Goal: Feedback & Contribution: Leave review/rating

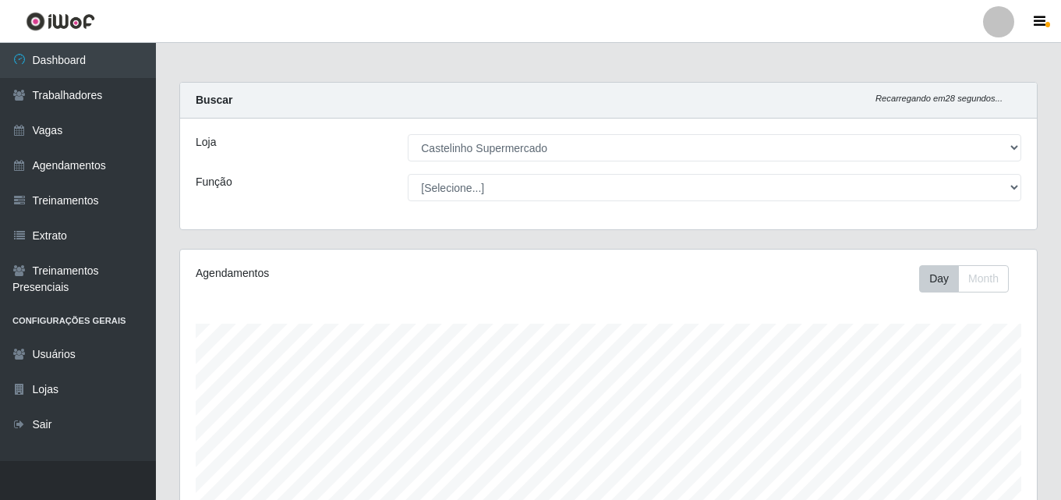
select select "377"
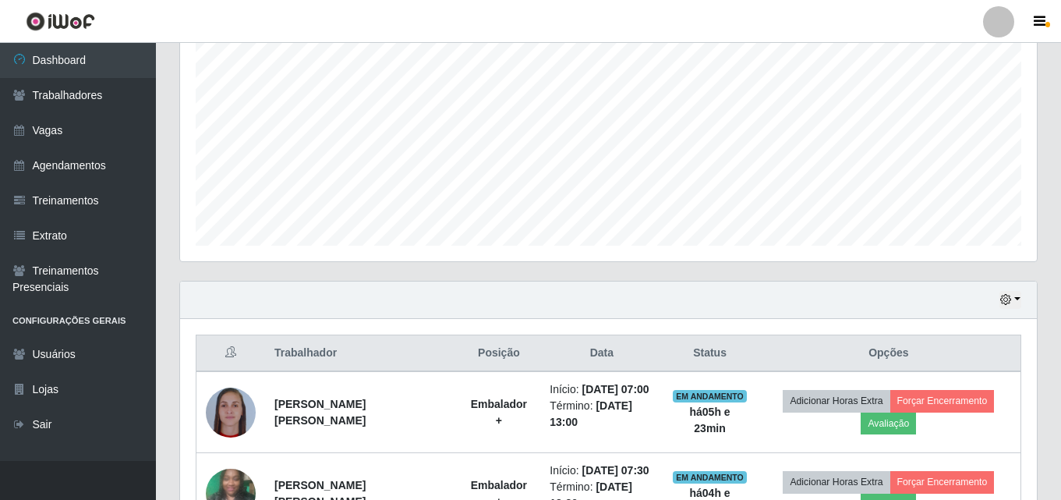
scroll to position [420, 0]
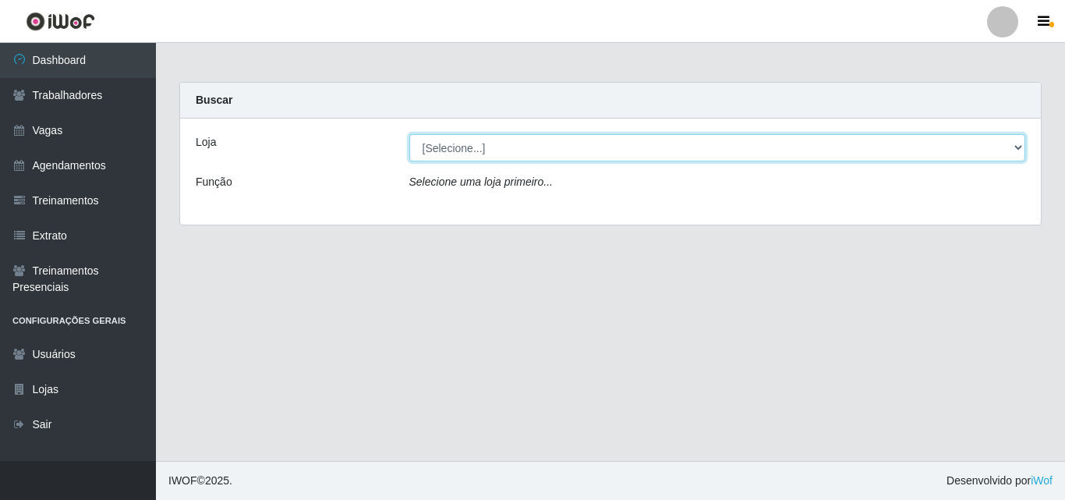
click at [1020, 150] on select "[Selecione...] Castelinho Supermercado" at bounding box center [717, 147] width 617 height 27
select select "377"
click at [409, 134] on select "[Selecione...] Castelinho Supermercado" at bounding box center [717, 147] width 617 height 27
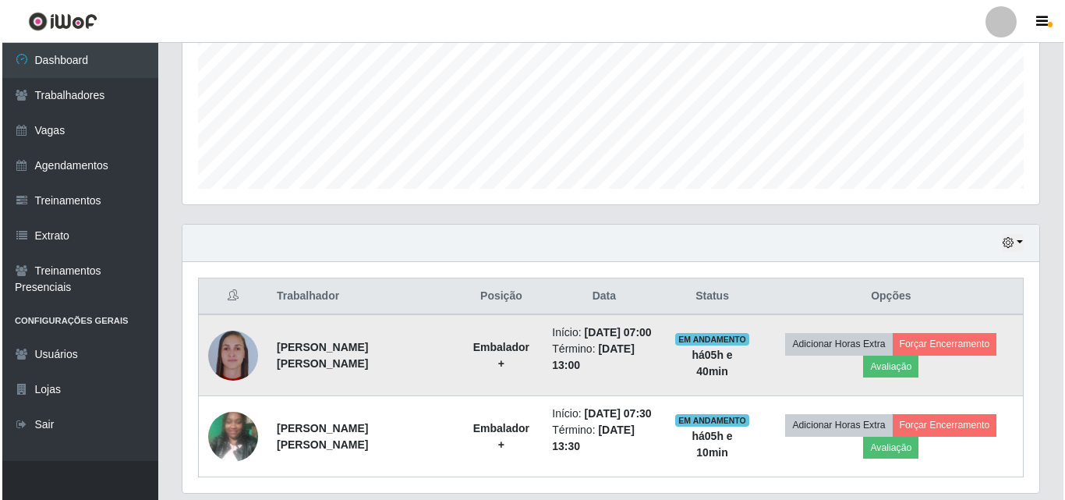
scroll to position [420, 0]
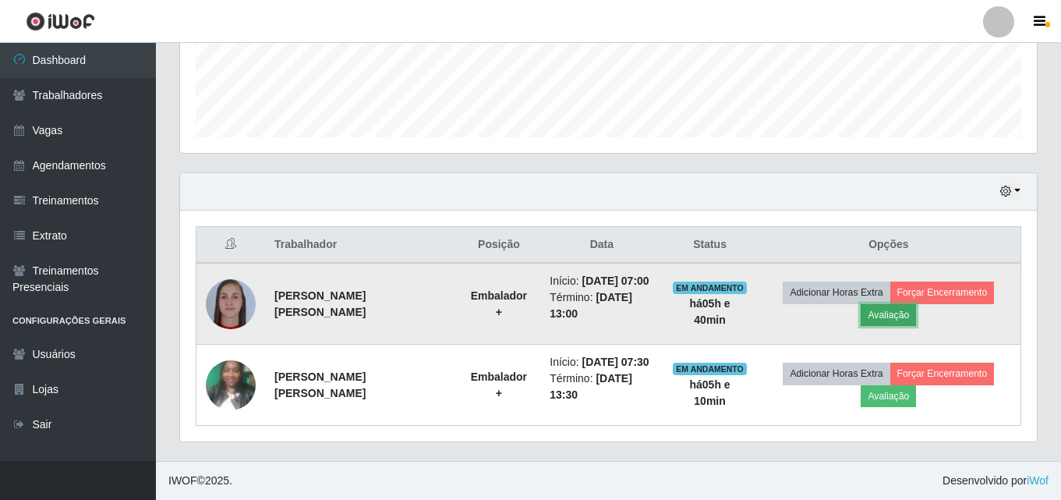
click at [882, 313] on button "Avaliação" at bounding box center [887, 315] width 55 height 22
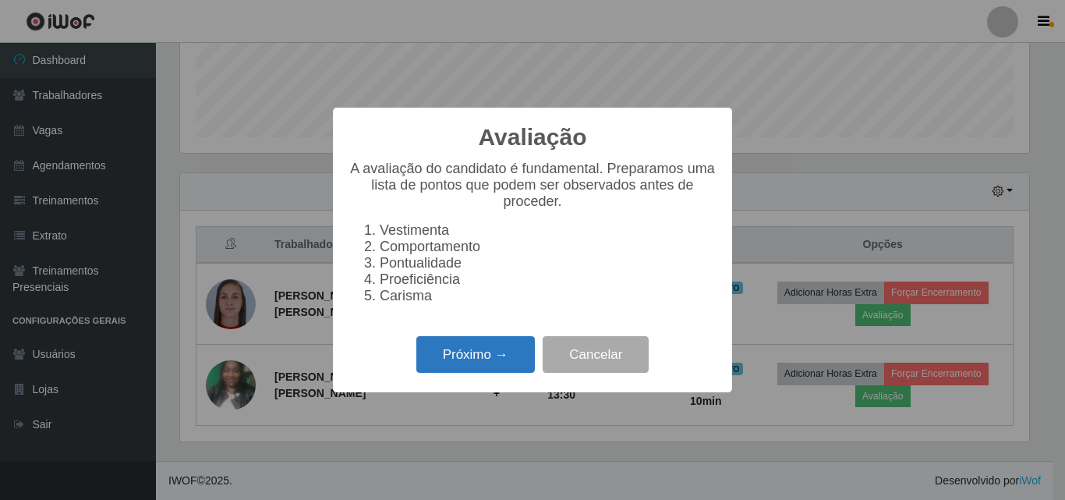
click at [458, 370] on button "Próximo →" at bounding box center [475, 354] width 118 height 37
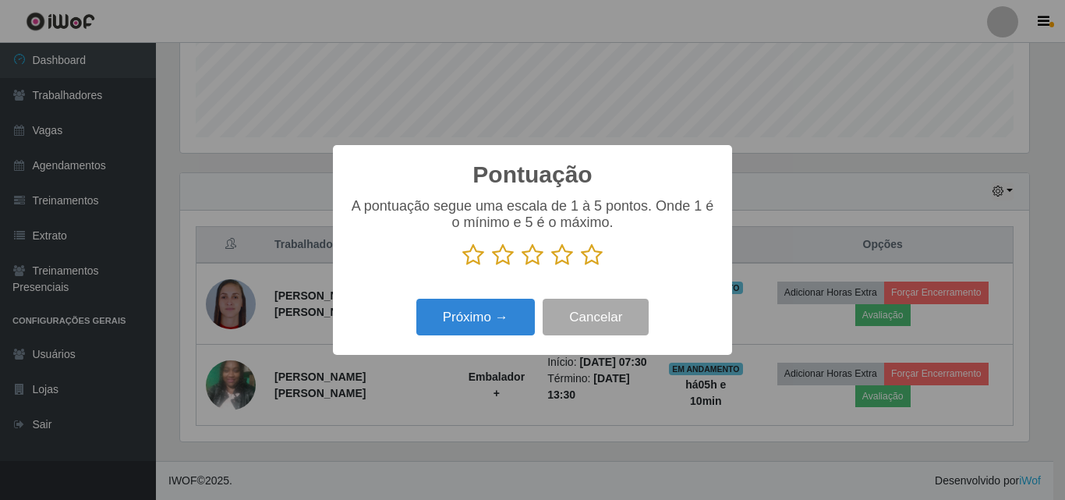
click at [588, 256] on icon at bounding box center [592, 254] width 22 height 23
click at [581, 267] on input "radio" at bounding box center [581, 267] width 0 height 0
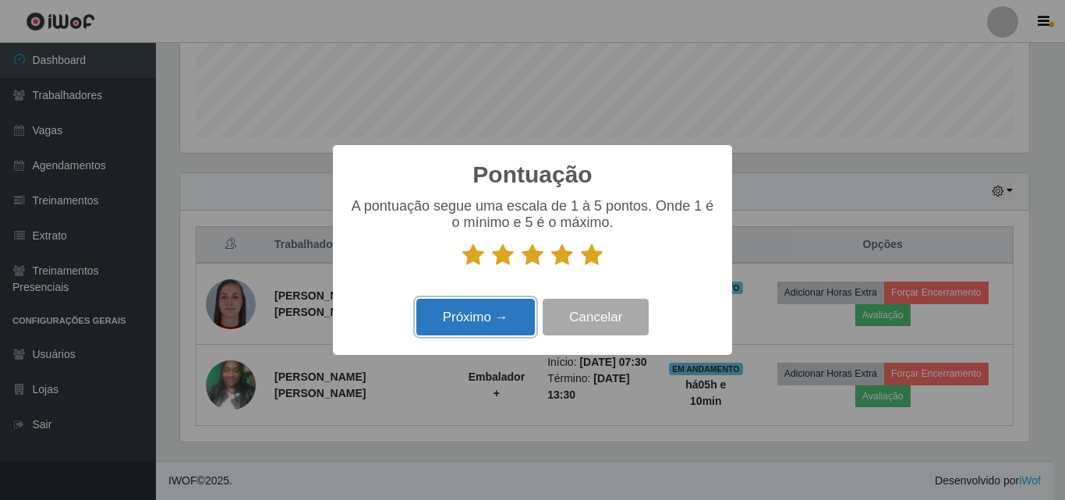
click at [500, 313] on button "Próximo →" at bounding box center [475, 317] width 118 height 37
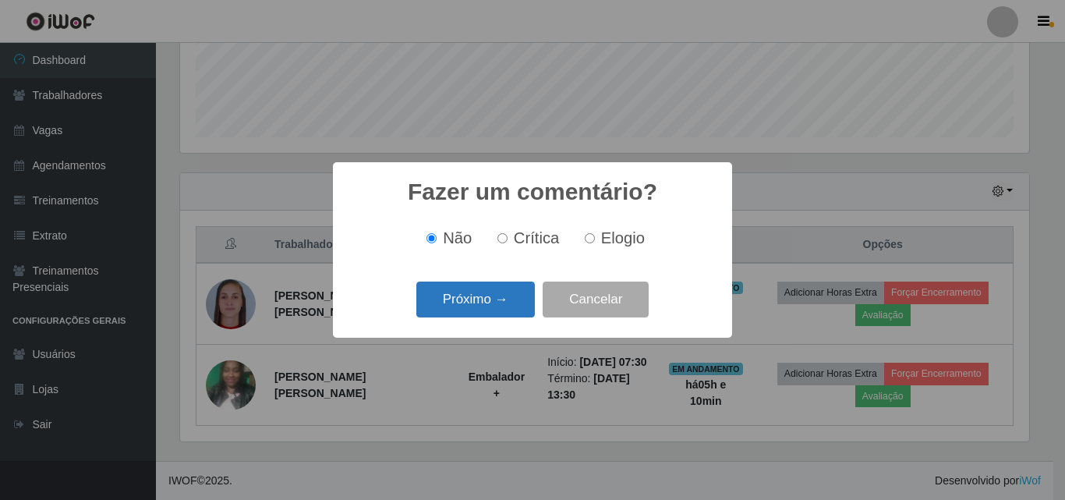
click at [481, 303] on button "Próximo →" at bounding box center [475, 299] width 118 height 37
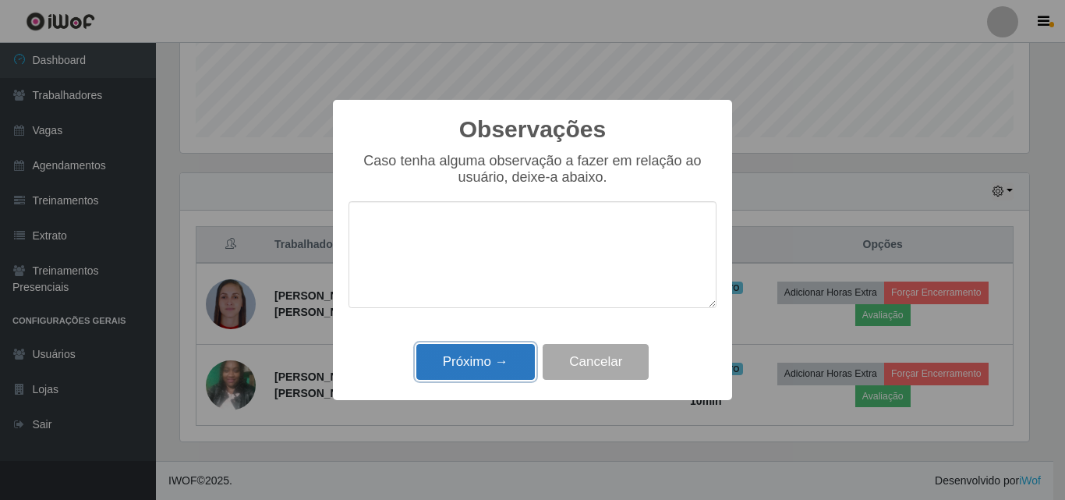
click at [483, 359] on button "Próximo →" at bounding box center [475, 362] width 118 height 37
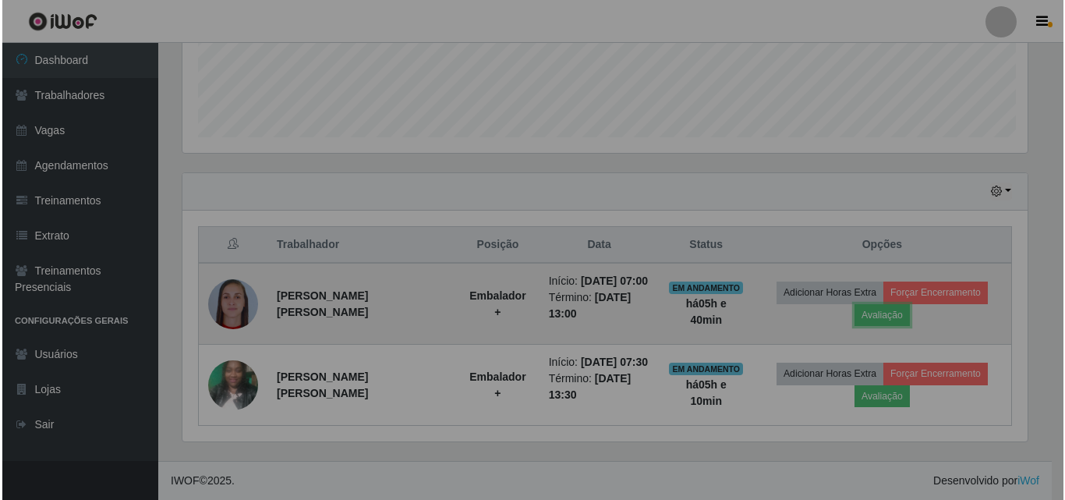
scroll to position [323, 857]
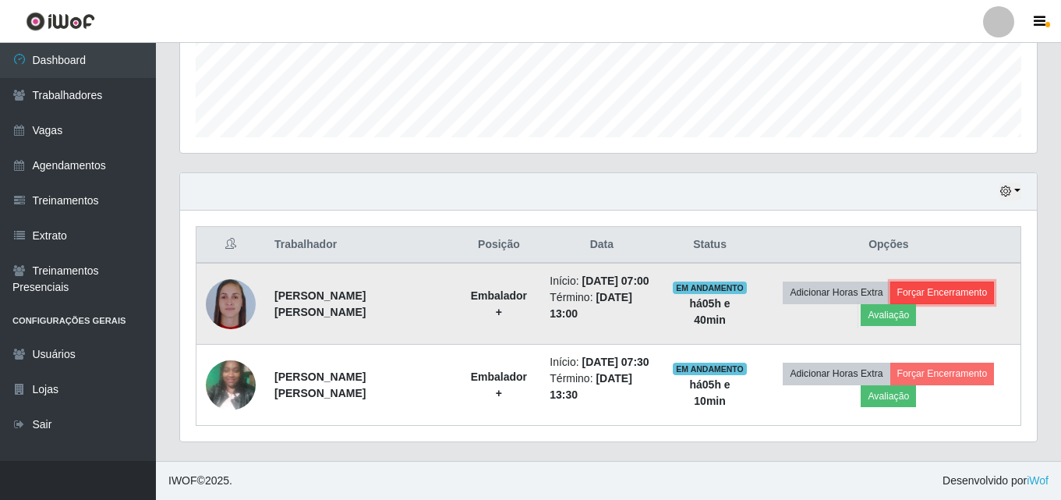
click at [929, 288] on button "Forçar Encerramento" at bounding box center [942, 292] width 104 height 22
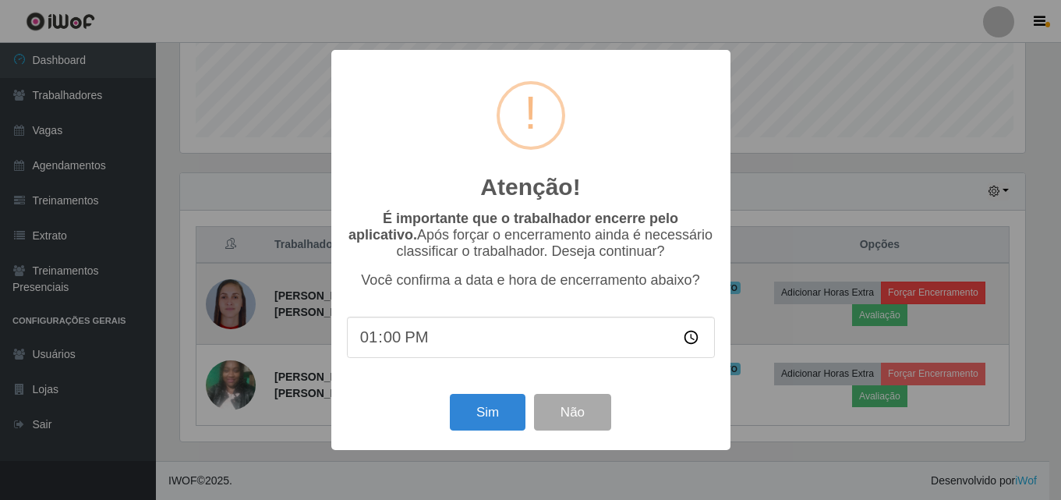
scroll to position [323, 849]
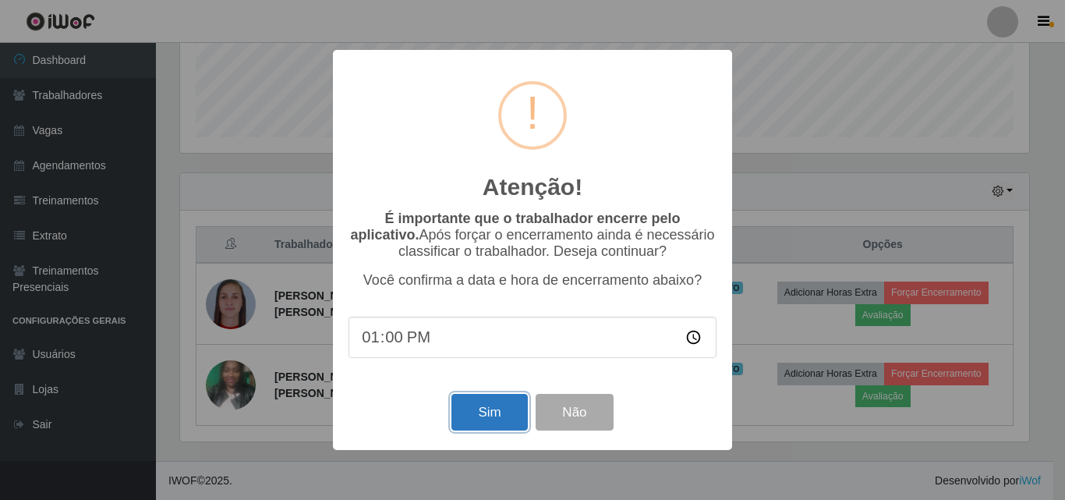
click at [498, 415] on button "Sim" at bounding box center [489, 412] width 76 height 37
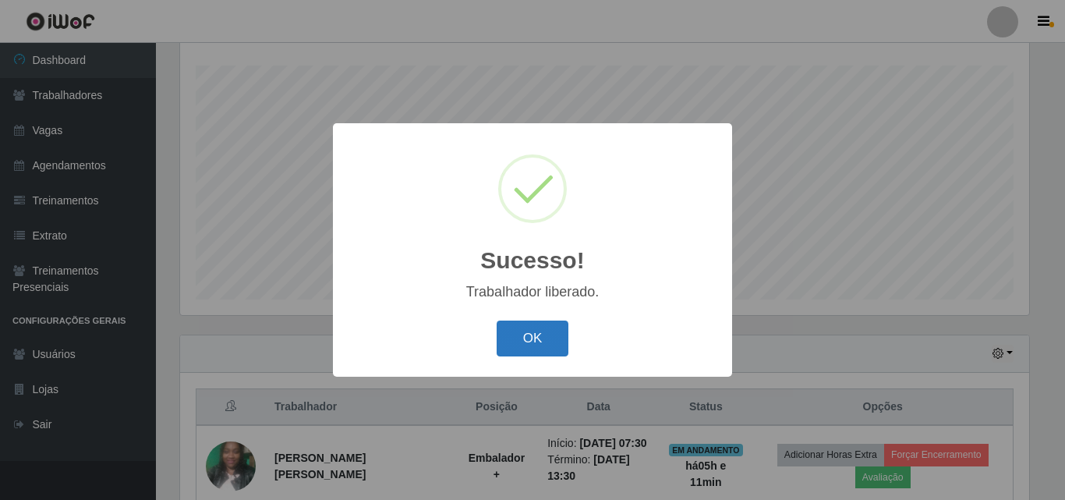
click at [521, 347] on button "OK" at bounding box center [532, 338] width 72 height 37
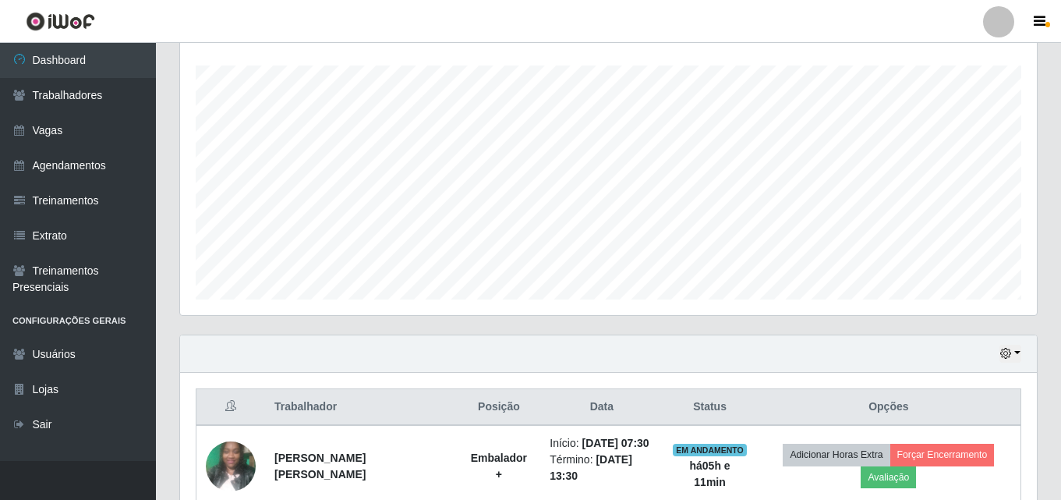
scroll to position [339, 0]
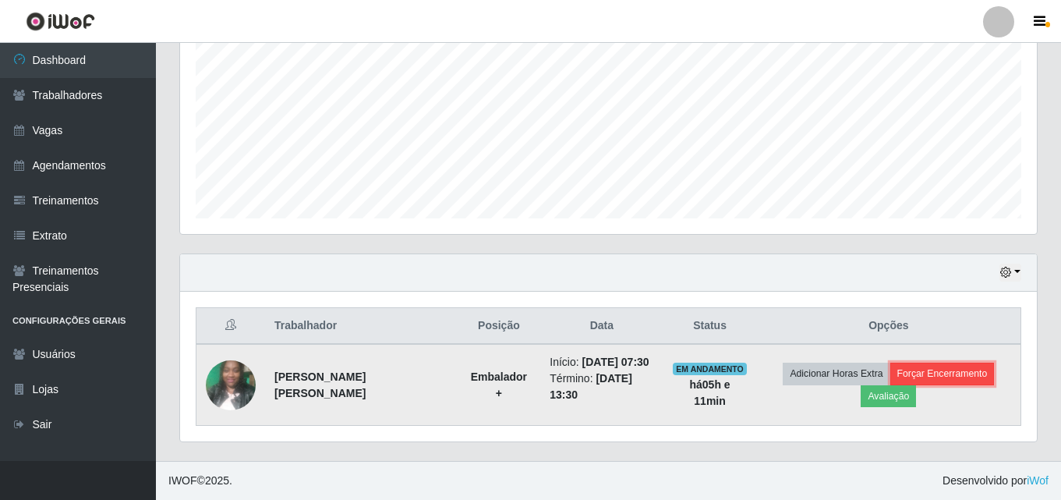
click at [925, 378] on button "Forçar Encerramento" at bounding box center [942, 373] width 104 height 22
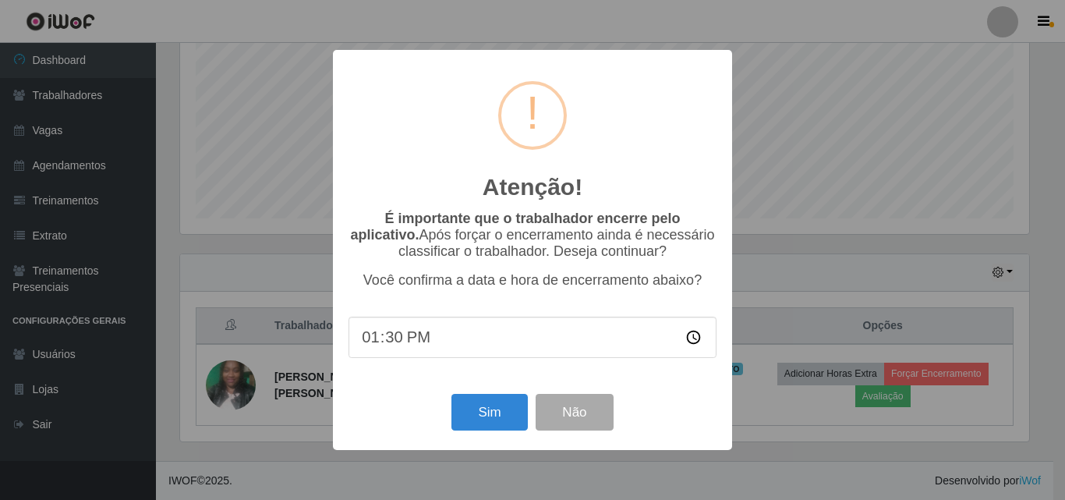
click at [825, 57] on div "Atenção! × É importante que o trabalhador encerre pelo aplicativo. Após forçar …" at bounding box center [532, 250] width 1065 height 500
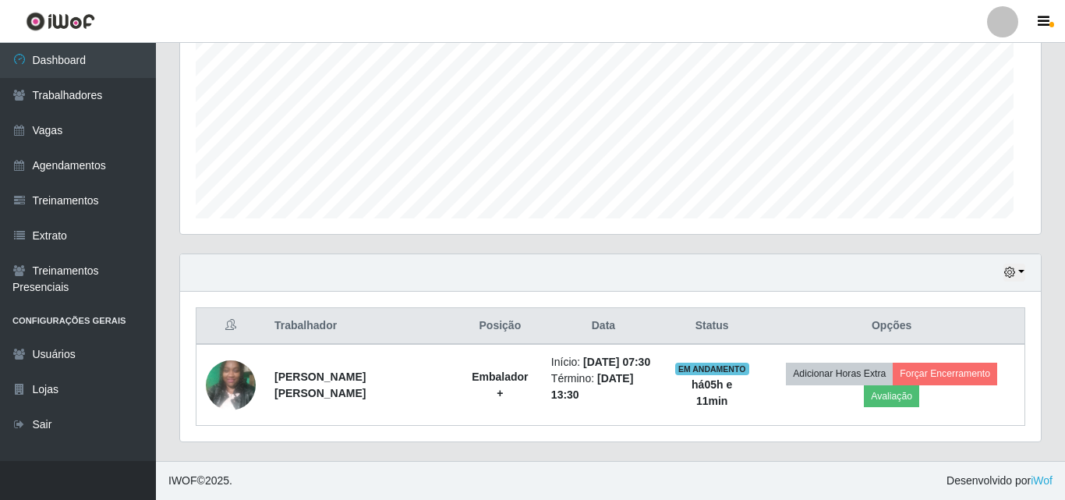
scroll to position [323, 857]
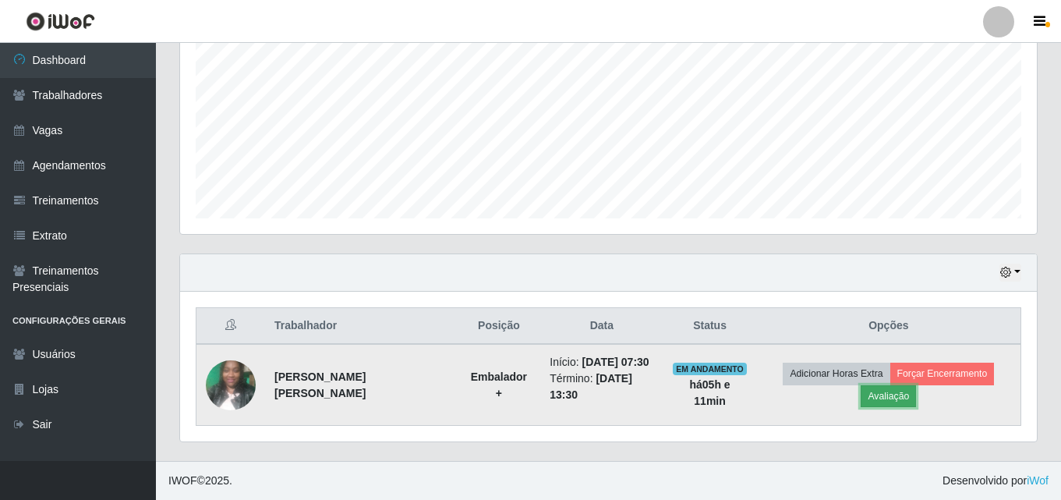
click at [883, 393] on button "Avaliação" at bounding box center [887, 396] width 55 height 22
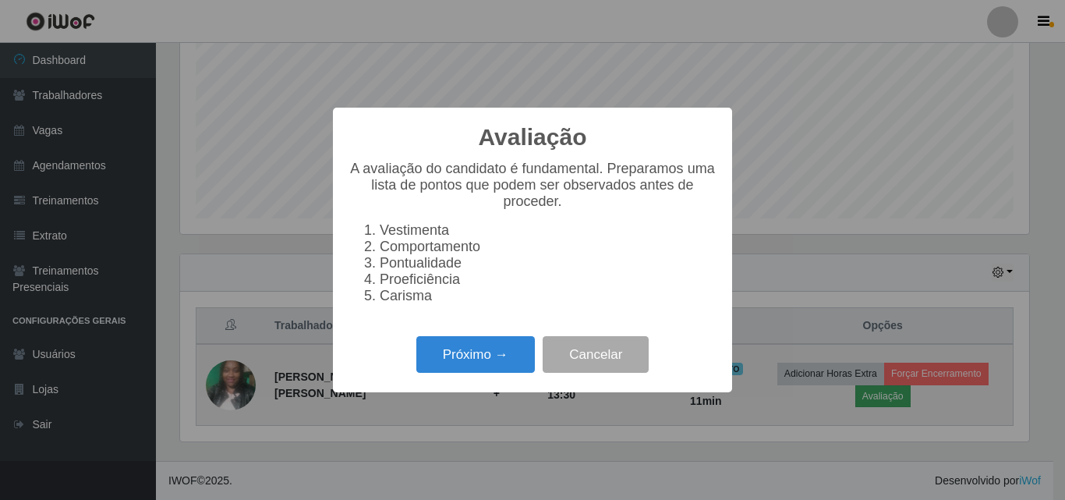
scroll to position [323, 849]
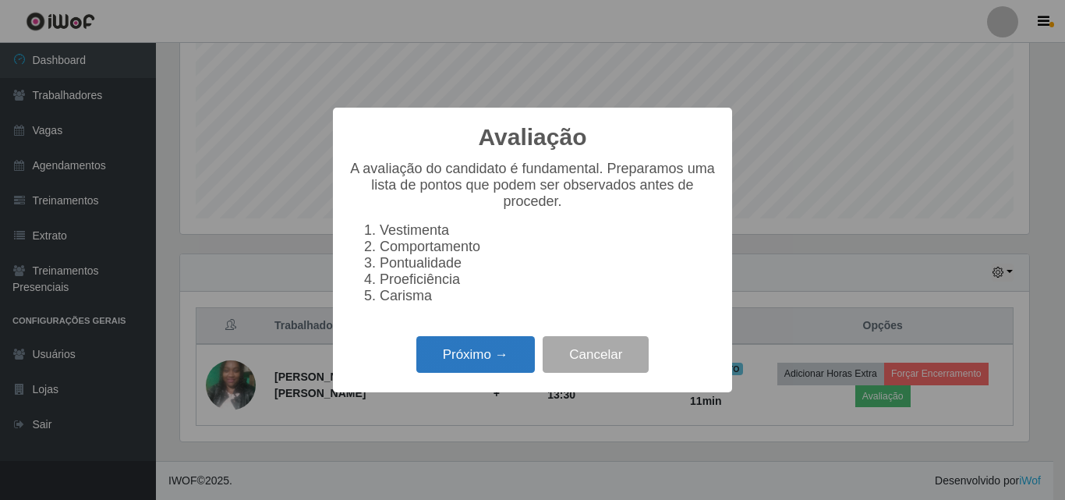
click at [507, 373] on button "Próximo →" at bounding box center [475, 354] width 118 height 37
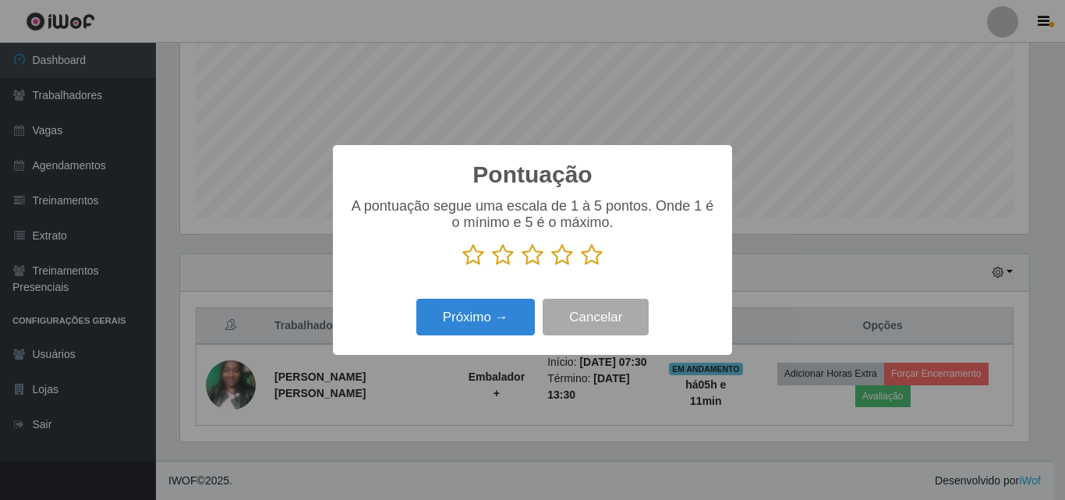
click at [586, 256] on icon at bounding box center [592, 254] width 22 height 23
click at [581, 267] on input "radio" at bounding box center [581, 267] width 0 height 0
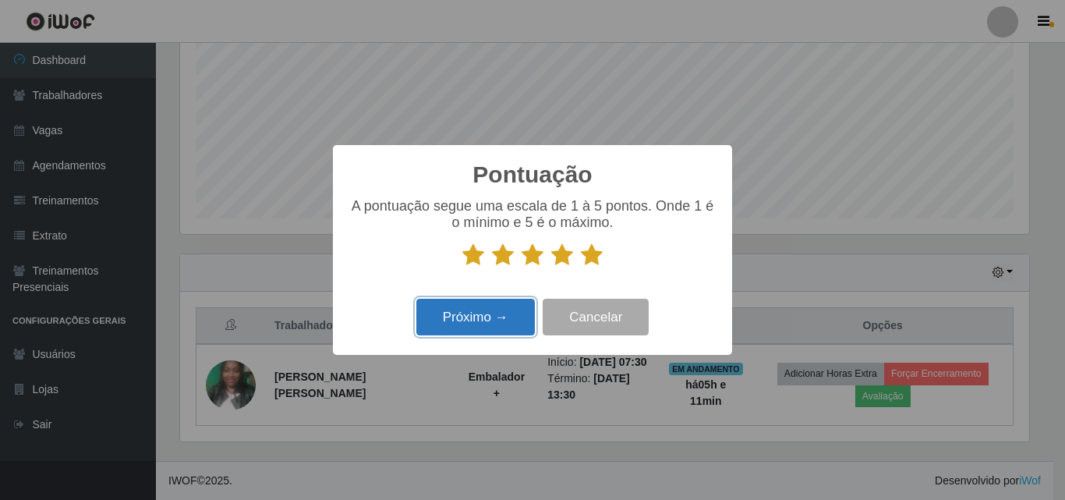
click at [511, 309] on button "Próximo →" at bounding box center [475, 317] width 118 height 37
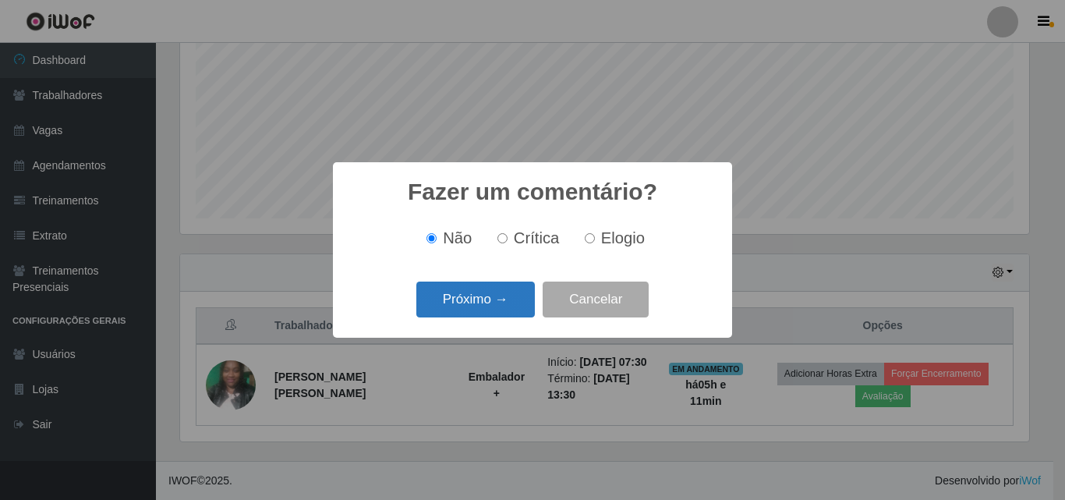
click at [494, 309] on button "Próximo →" at bounding box center [475, 299] width 118 height 37
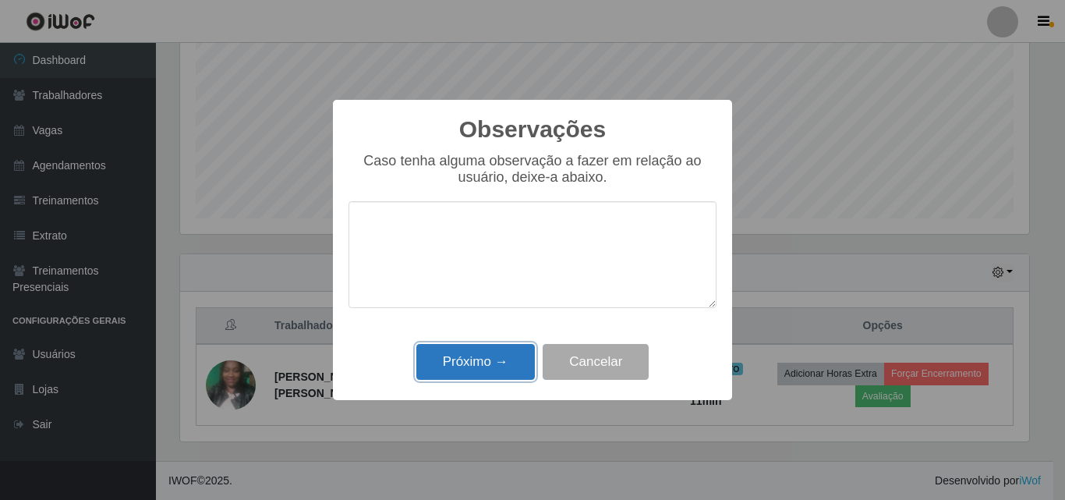
drag, startPoint x: 490, startPoint y: 361, endPoint x: 511, endPoint y: 360, distance: 21.1
click at [490, 360] on button "Próximo →" at bounding box center [475, 362] width 118 height 37
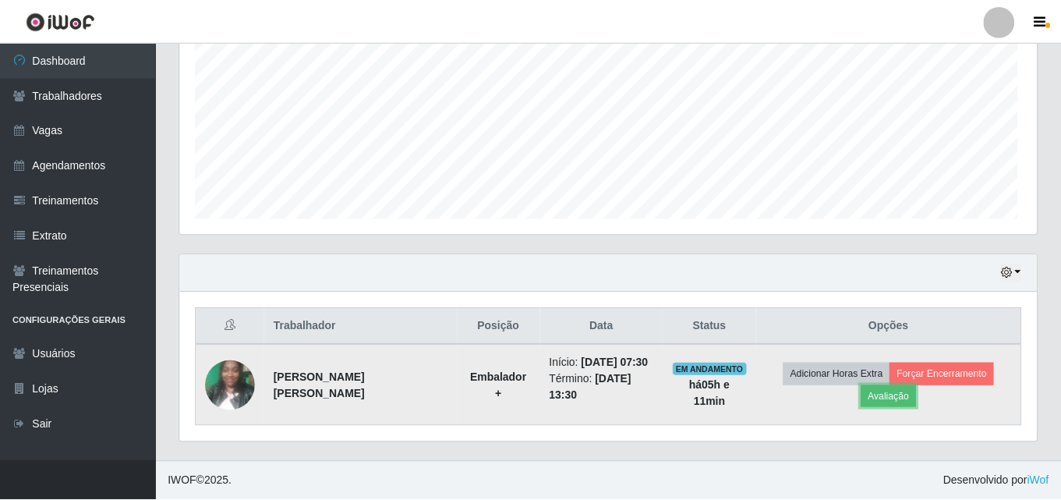
scroll to position [323, 857]
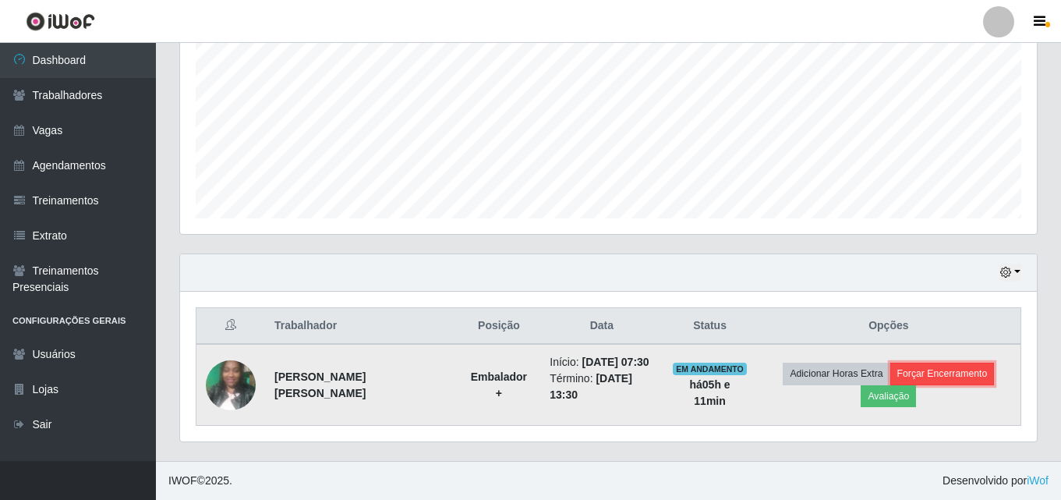
click at [950, 376] on button "Forçar Encerramento" at bounding box center [942, 373] width 104 height 22
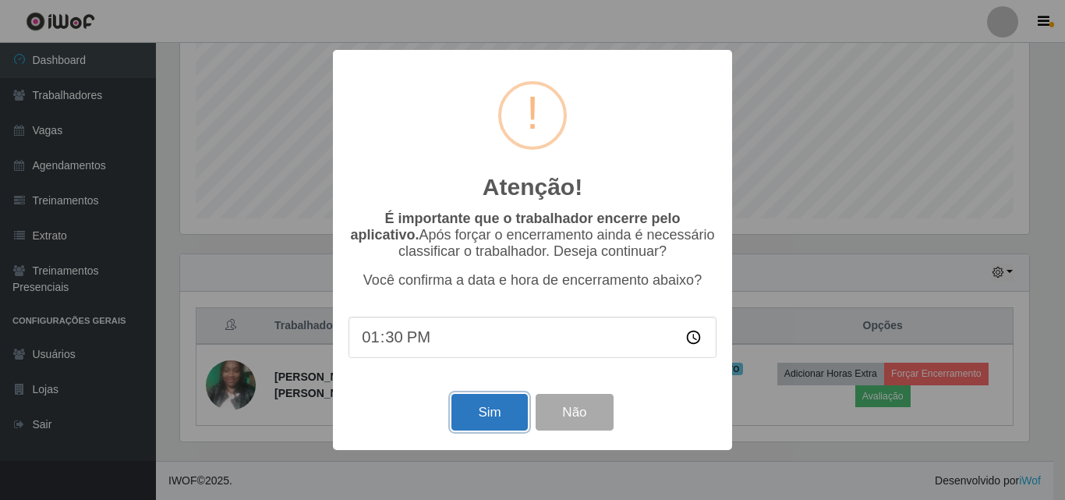
click at [475, 412] on button "Sim" at bounding box center [489, 412] width 76 height 37
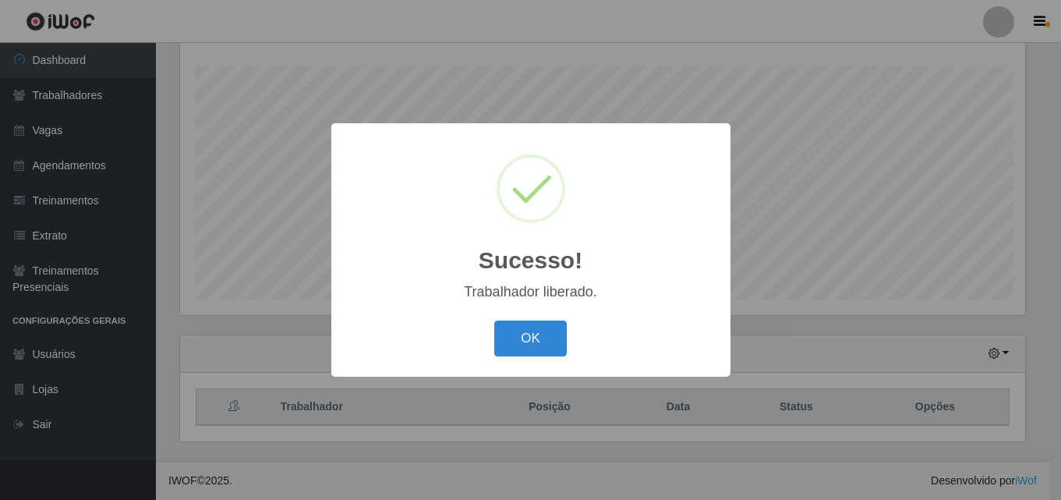
scroll to position [0, 0]
click at [521, 337] on button "OK" at bounding box center [532, 338] width 72 height 37
